Goal: Task Accomplishment & Management: Manage account settings

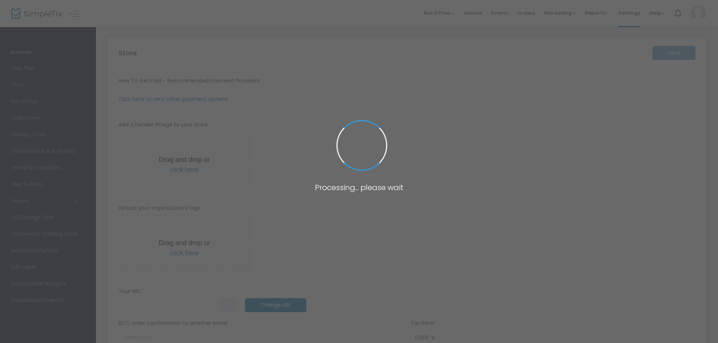
type input "[URL]"
radio input "true"
type input "City of [GEOGRAPHIC_DATA]"
type input "[PHONE_NUMBER]"
